Goal: Information Seeking & Learning: Learn about a topic

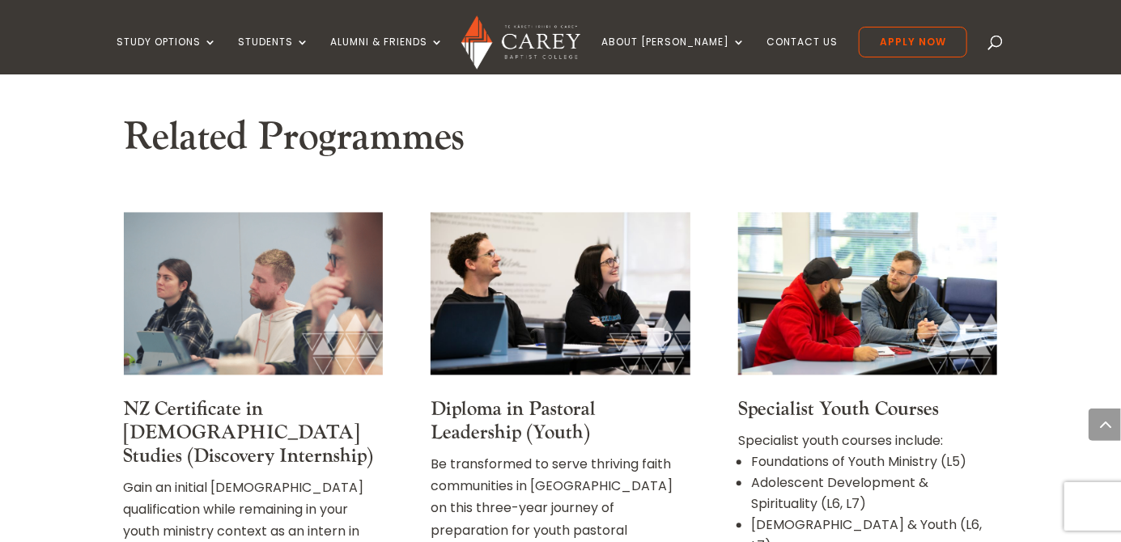
scroll to position [1287, 0]
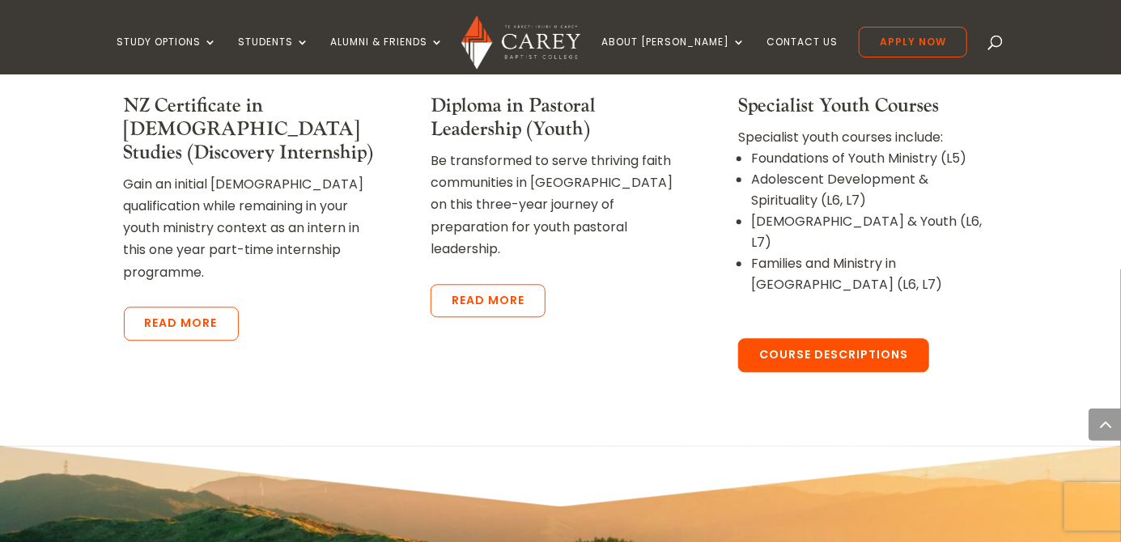
click at [872, 338] on link "Course Descriptions" at bounding box center [833, 355] width 191 height 34
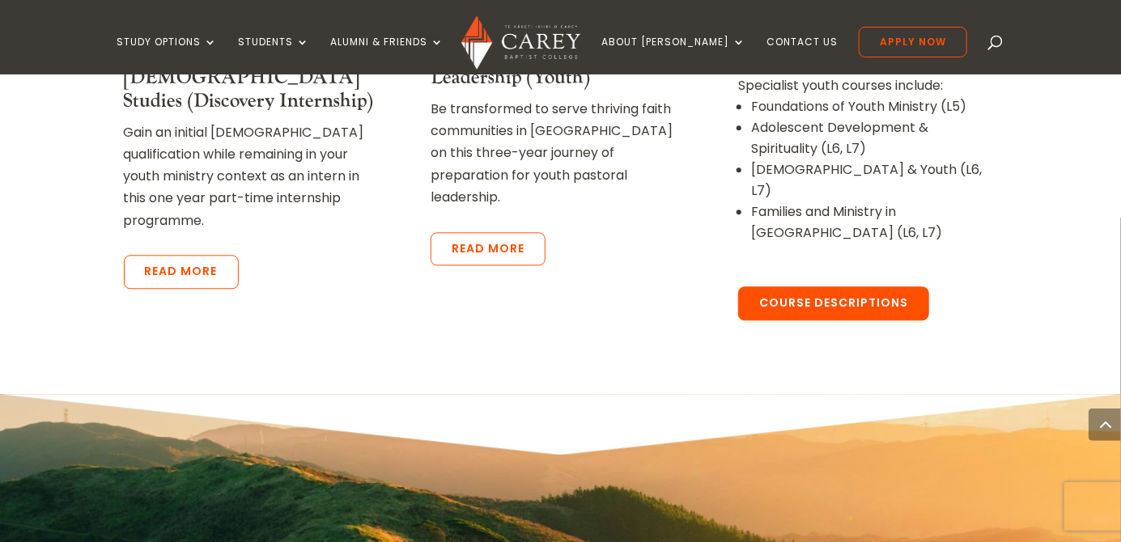
scroll to position [1660, 0]
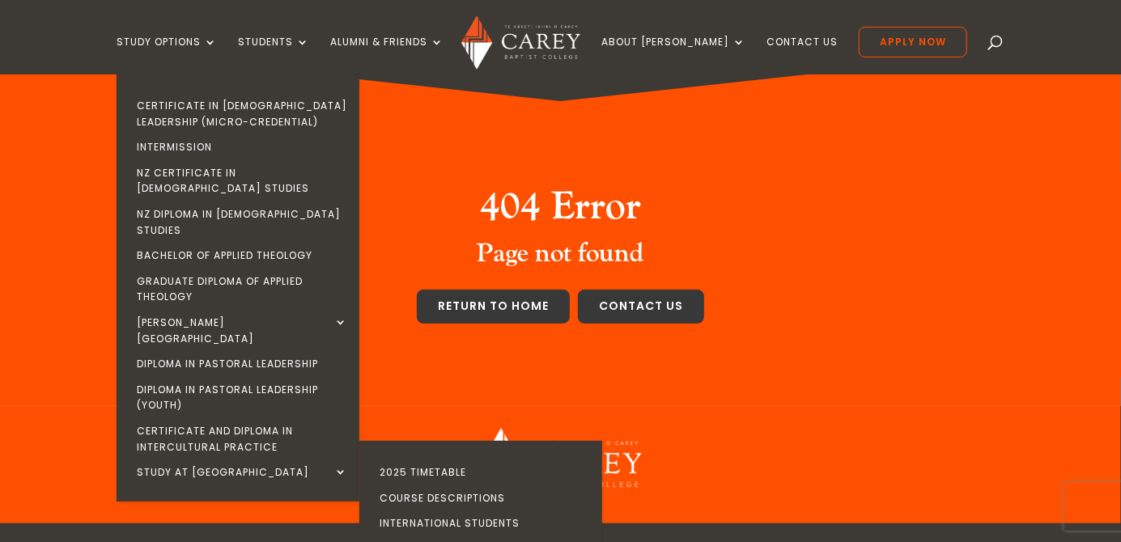
scroll to position [36, 0]
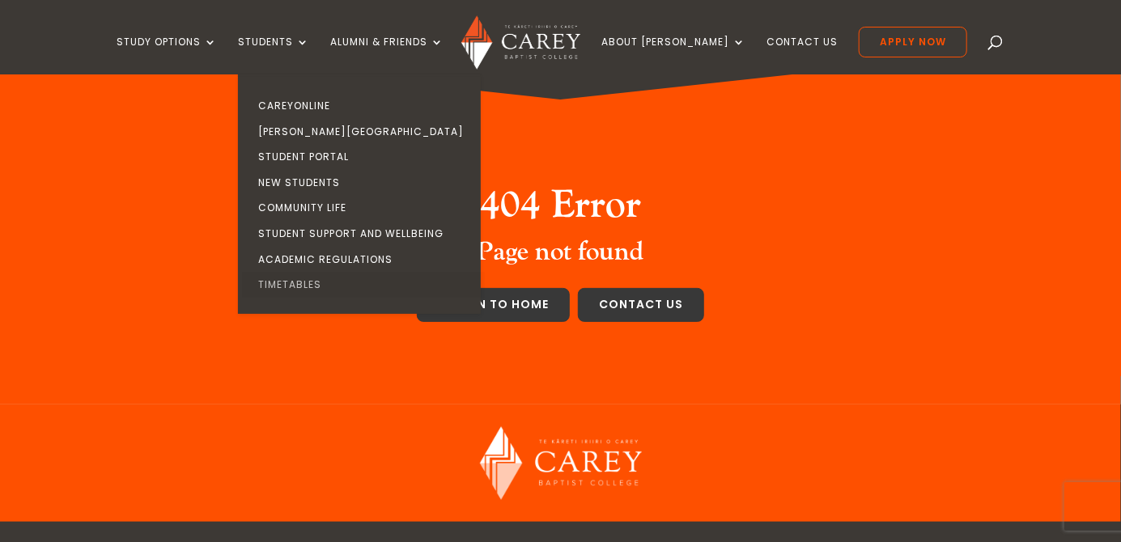
click at [341, 296] on link "Timetables" at bounding box center [363, 285] width 243 height 26
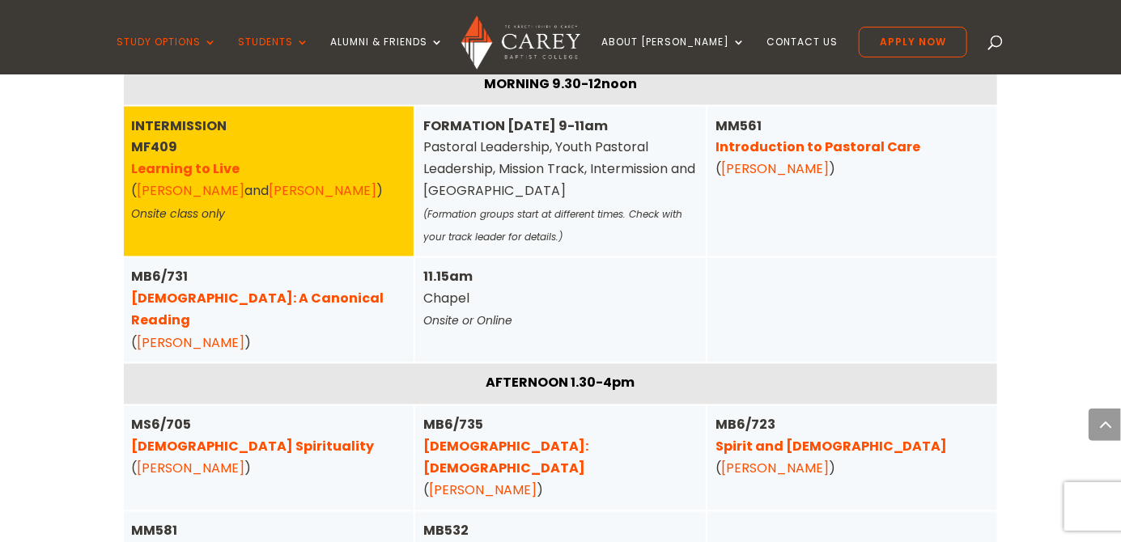
scroll to position [1196, 0]
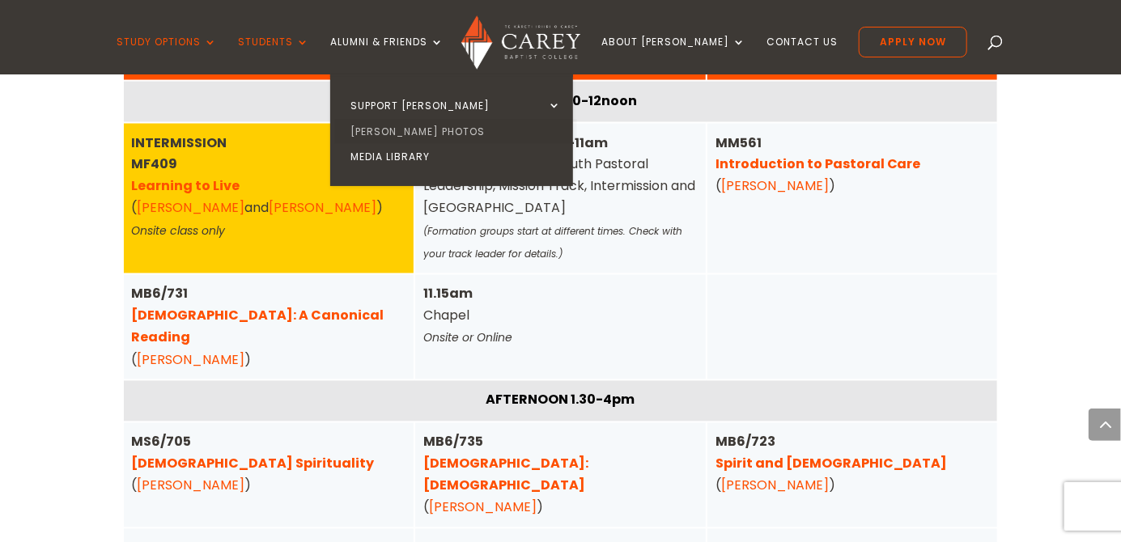
click at [449, 125] on link "[PERSON_NAME] Photos" at bounding box center [455, 132] width 243 height 26
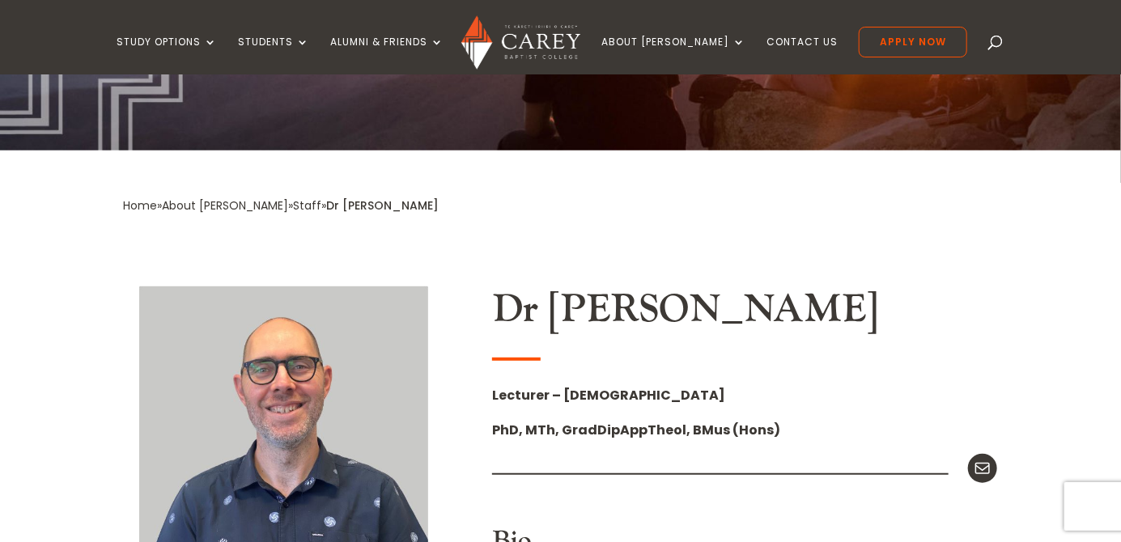
scroll to position [239, 0]
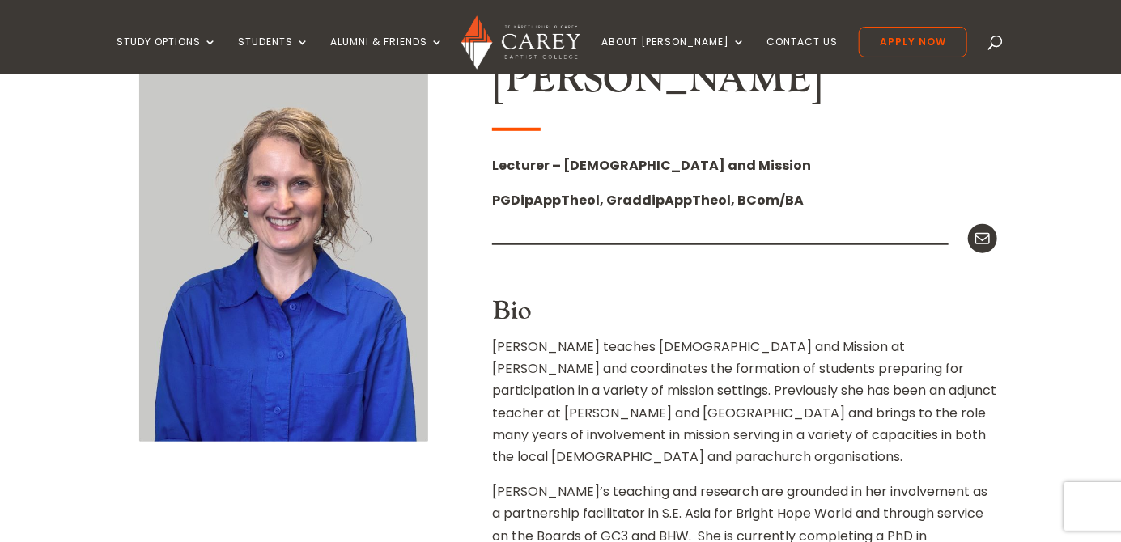
scroll to position [460, 0]
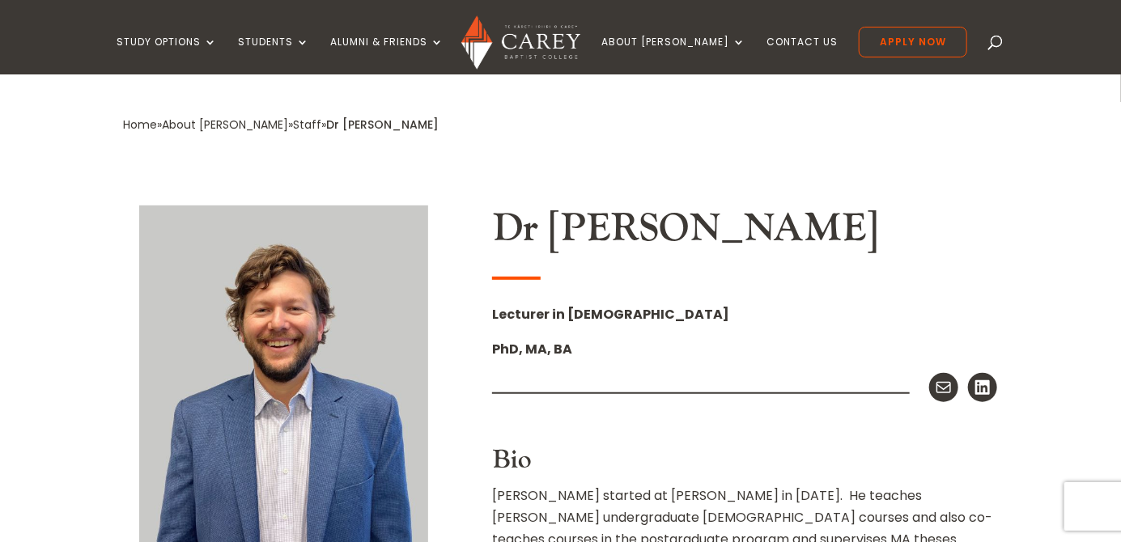
scroll to position [316, 0]
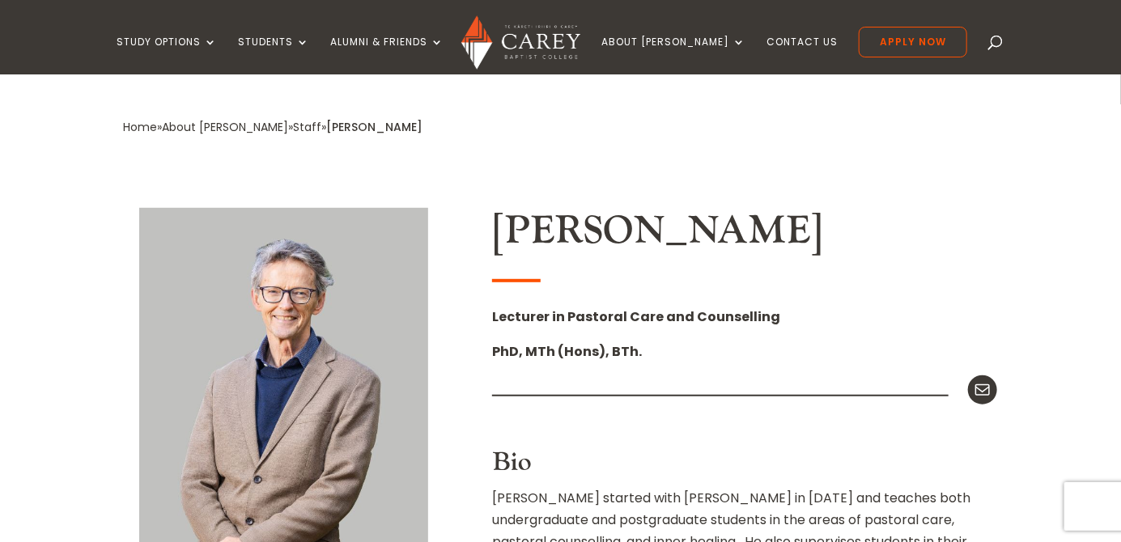
scroll to position [312, 0]
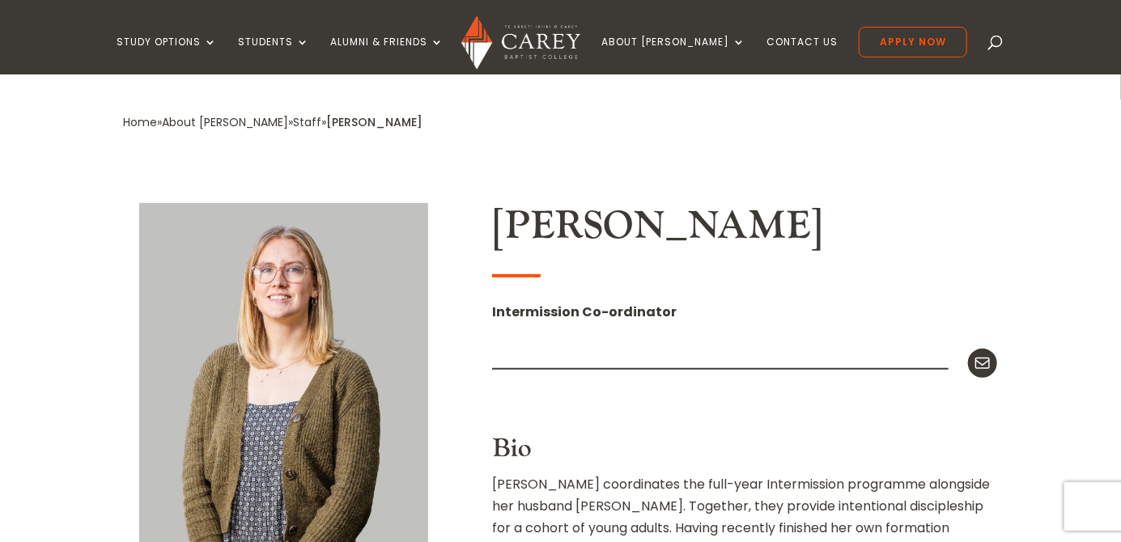
scroll to position [312, 0]
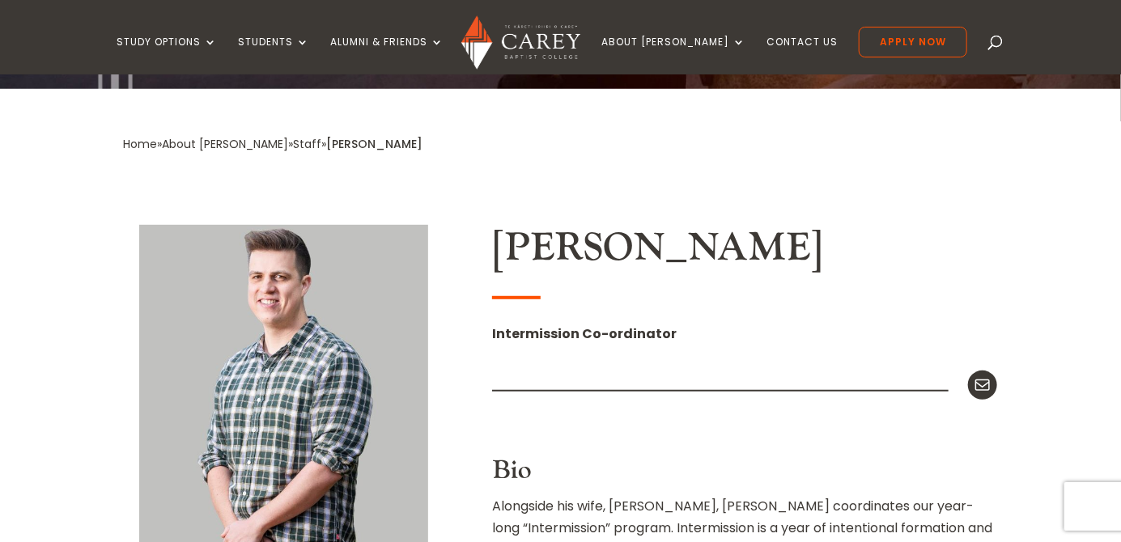
scroll to position [291, 0]
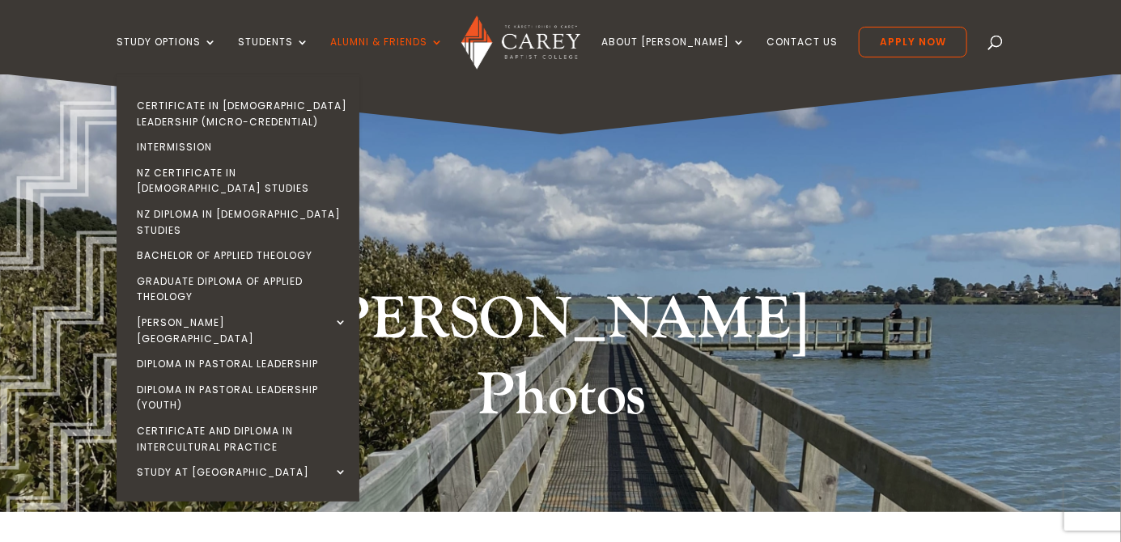
scroll to position [1751, 0]
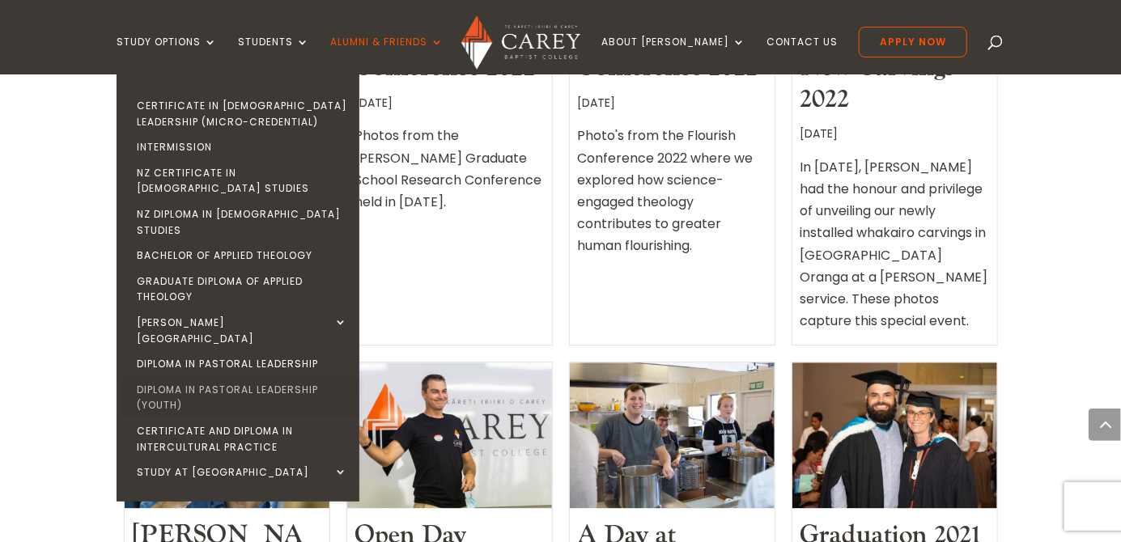
click at [270, 377] on link "Diploma in Pastoral Leadership (Youth)" at bounding box center [242, 397] width 243 height 41
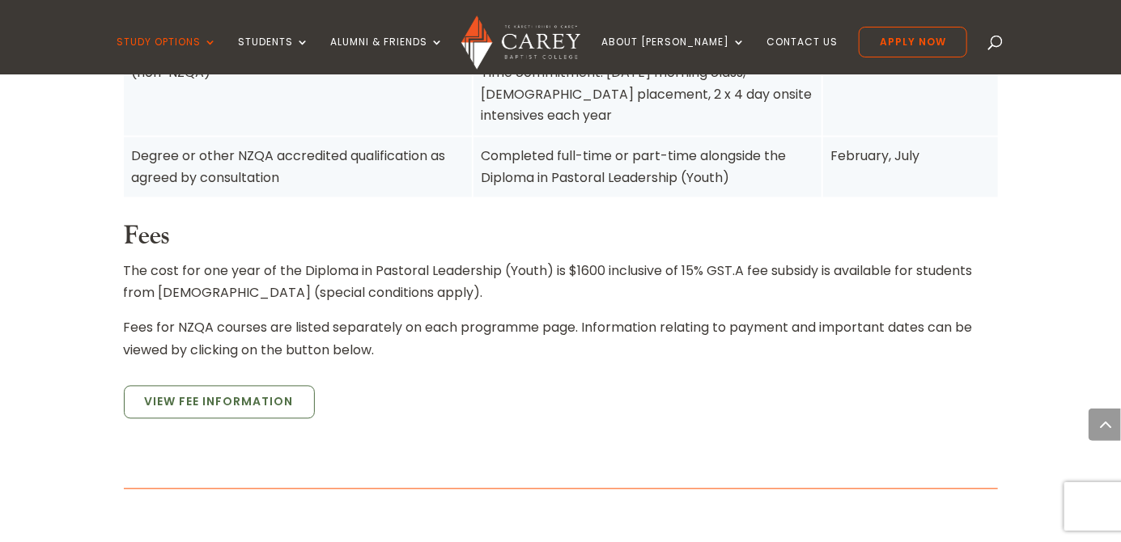
scroll to position [1245, 0]
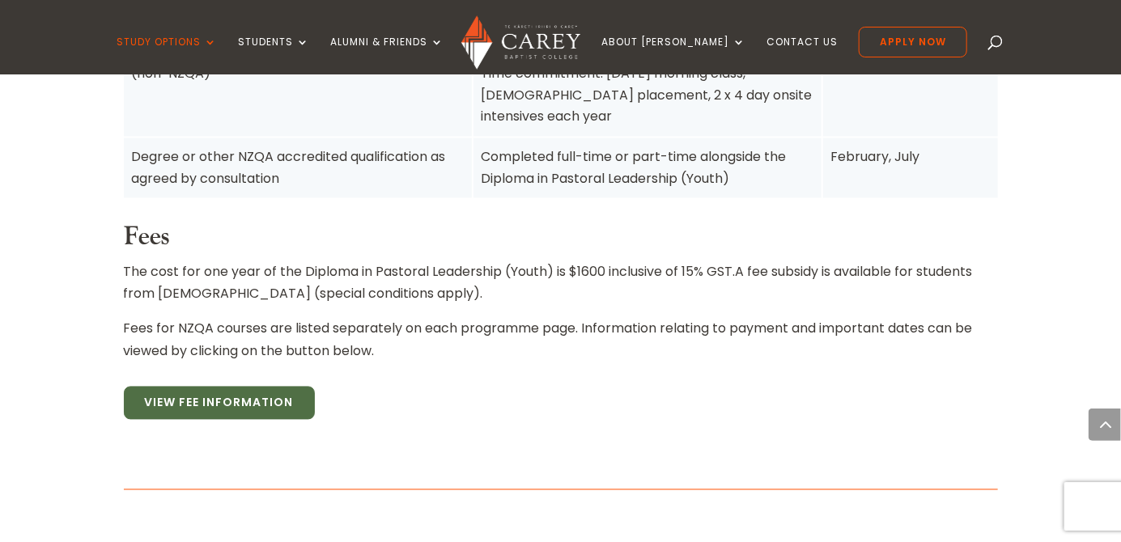
click at [287, 387] on link "View Fee Information" at bounding box center [219, 404] width 191 height 34
